Goal: Check status

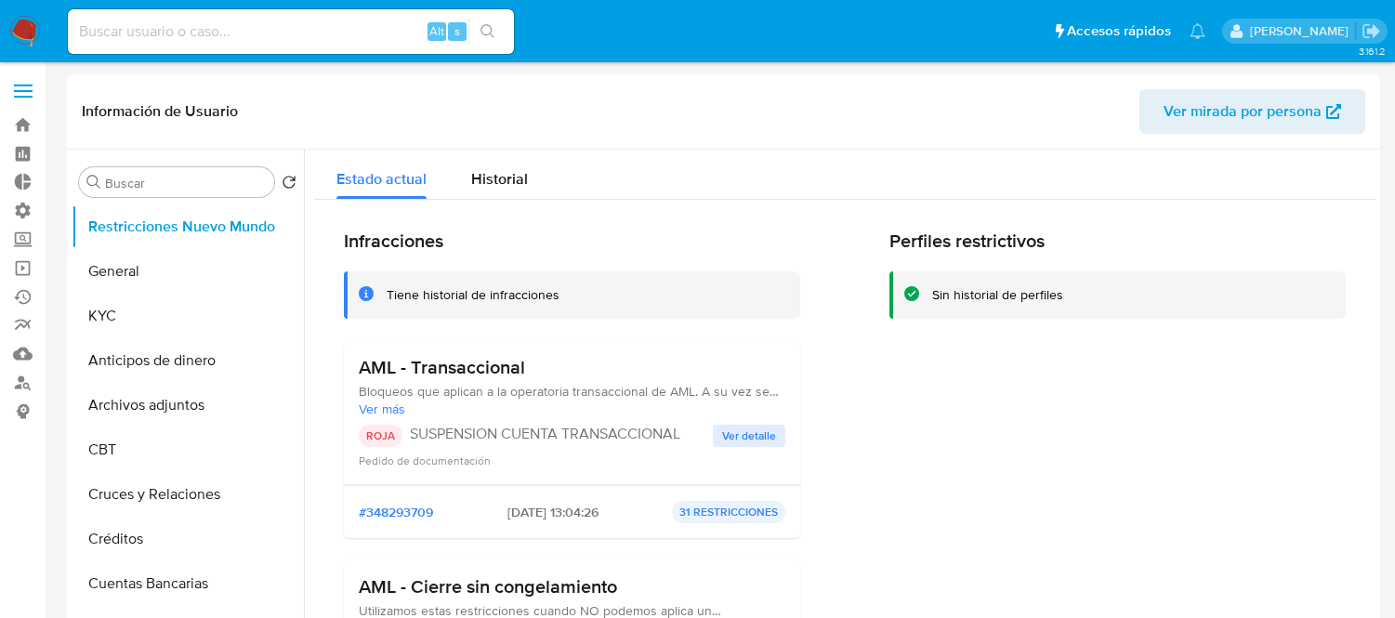
select select "10"
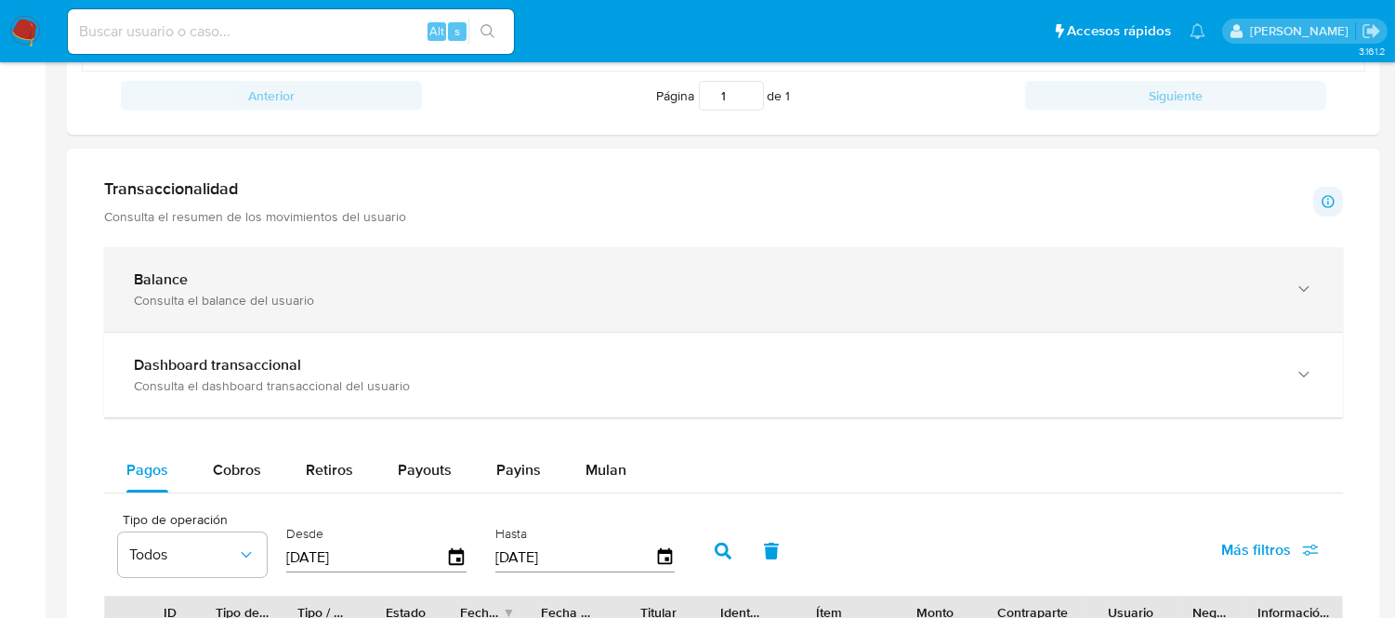
scroll to position [825, 0]
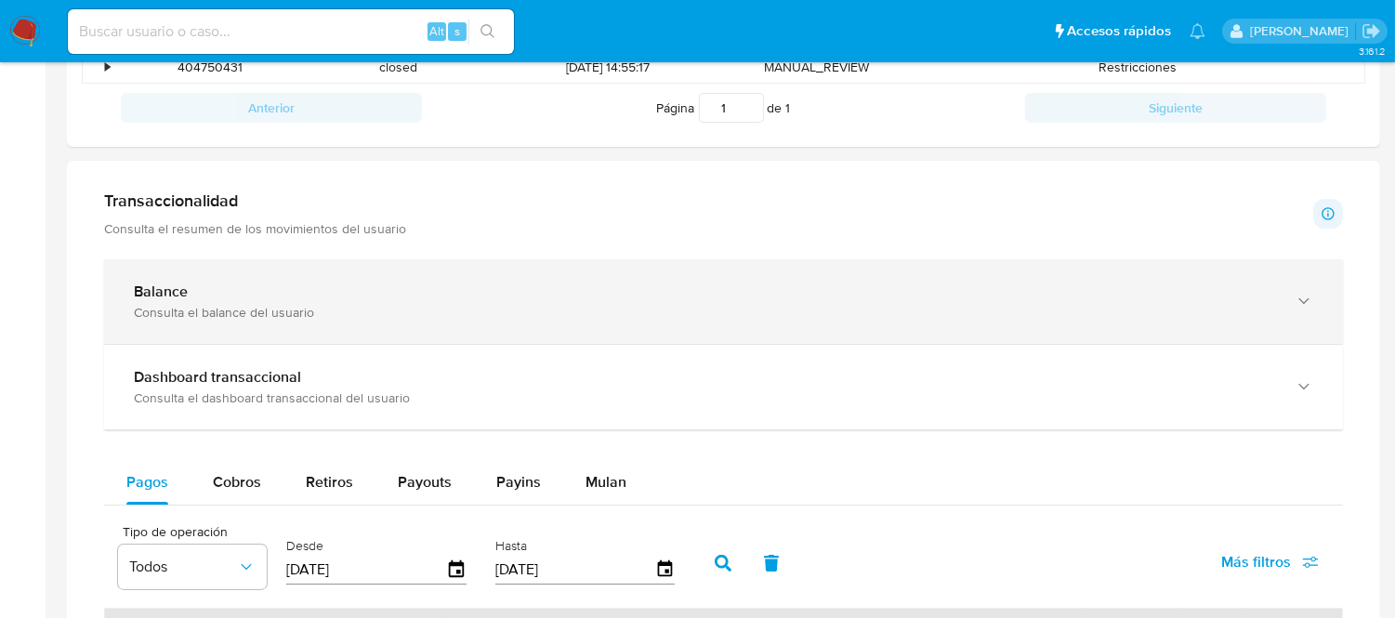
click at [268, 290] on div "Balance" at bounding box center [705, 292] width 1142 height 19
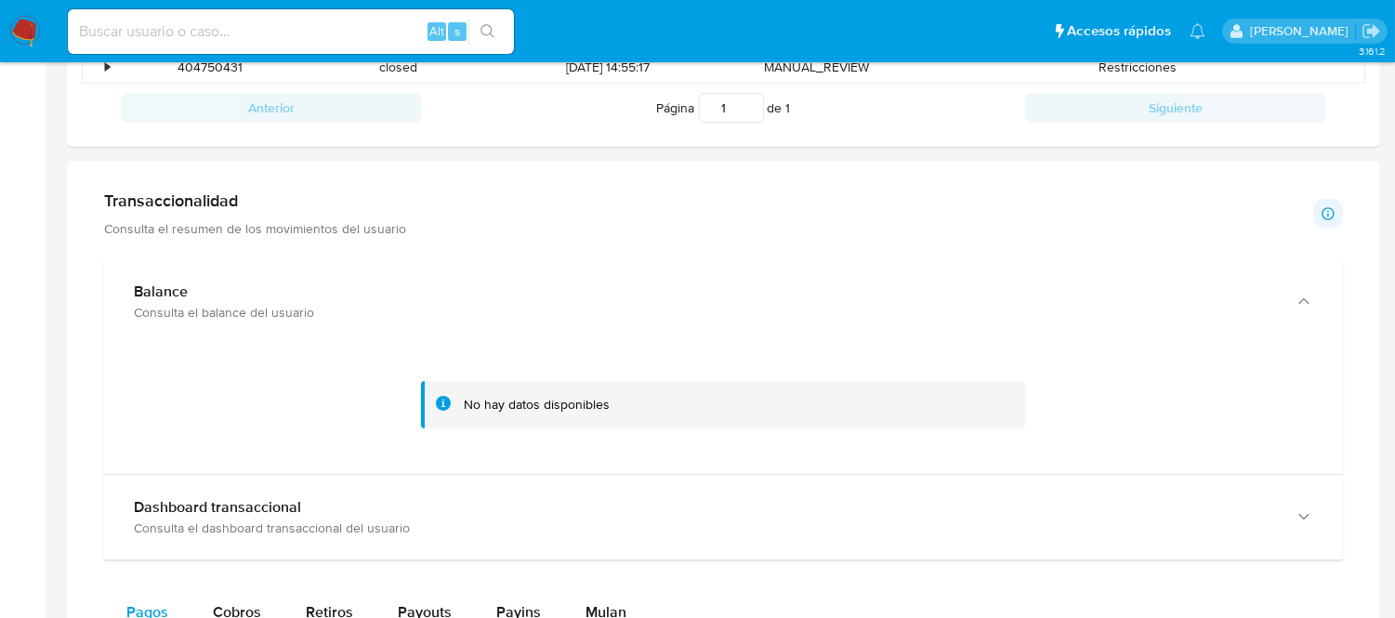
click at [267, 20] on input at bounding box center [291, 32] width 446 height 24
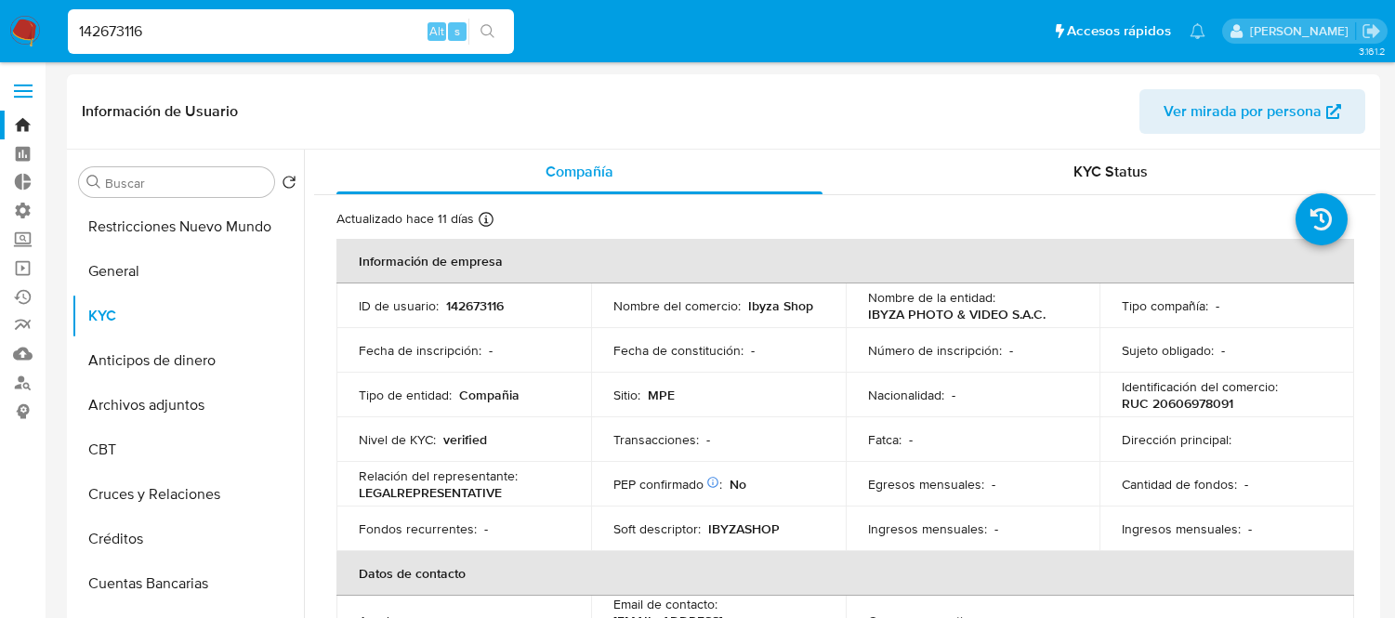
select select "10"
click at [1281, 113] on span "Ver mirada por persona" at bounding box center [1243, 111] width 158 height 45
